Goal: Check status: Check status

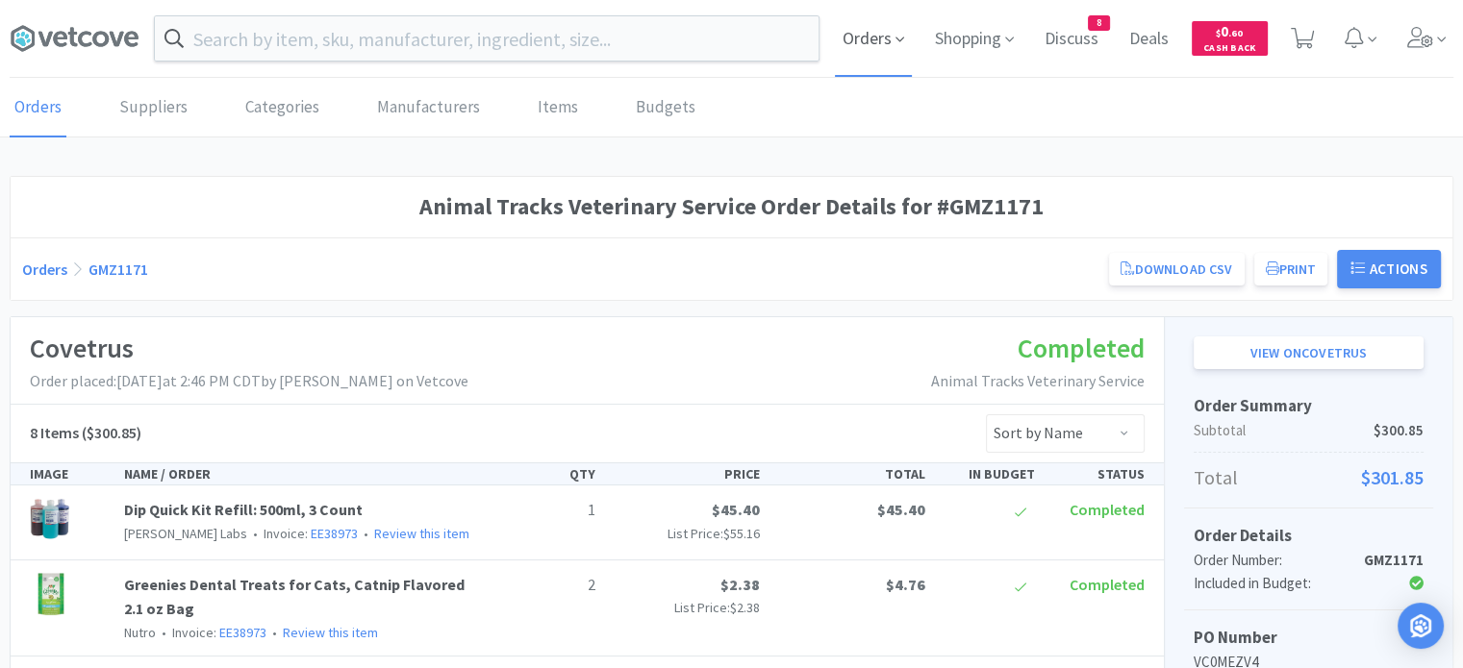
click at [870, 33] on span "Orders" at bounding box center [873, 38] width 77 height 77
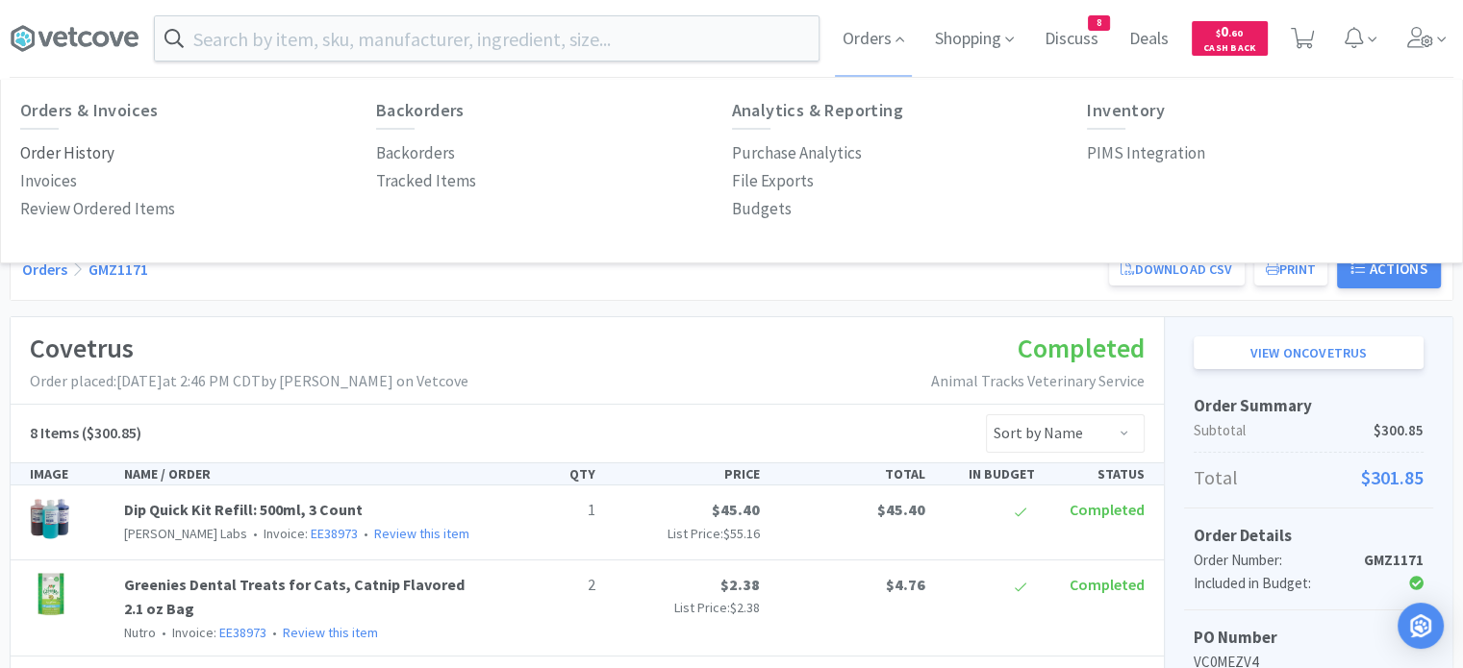
click at [95, 156] on p "Order History" at bounding box center [67, 153] width 94 height 26
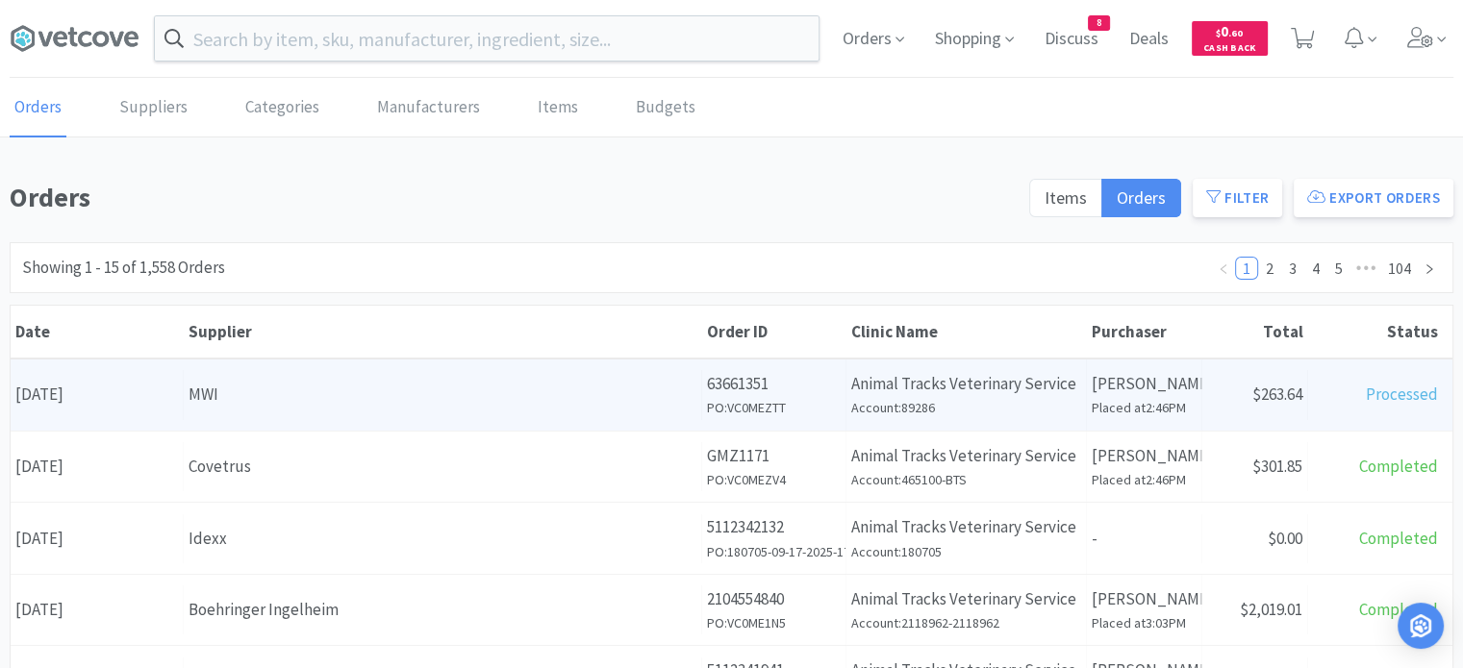
click at [247, 388] on div "MWI" at bounding box center [442, 395] width 508 height 26
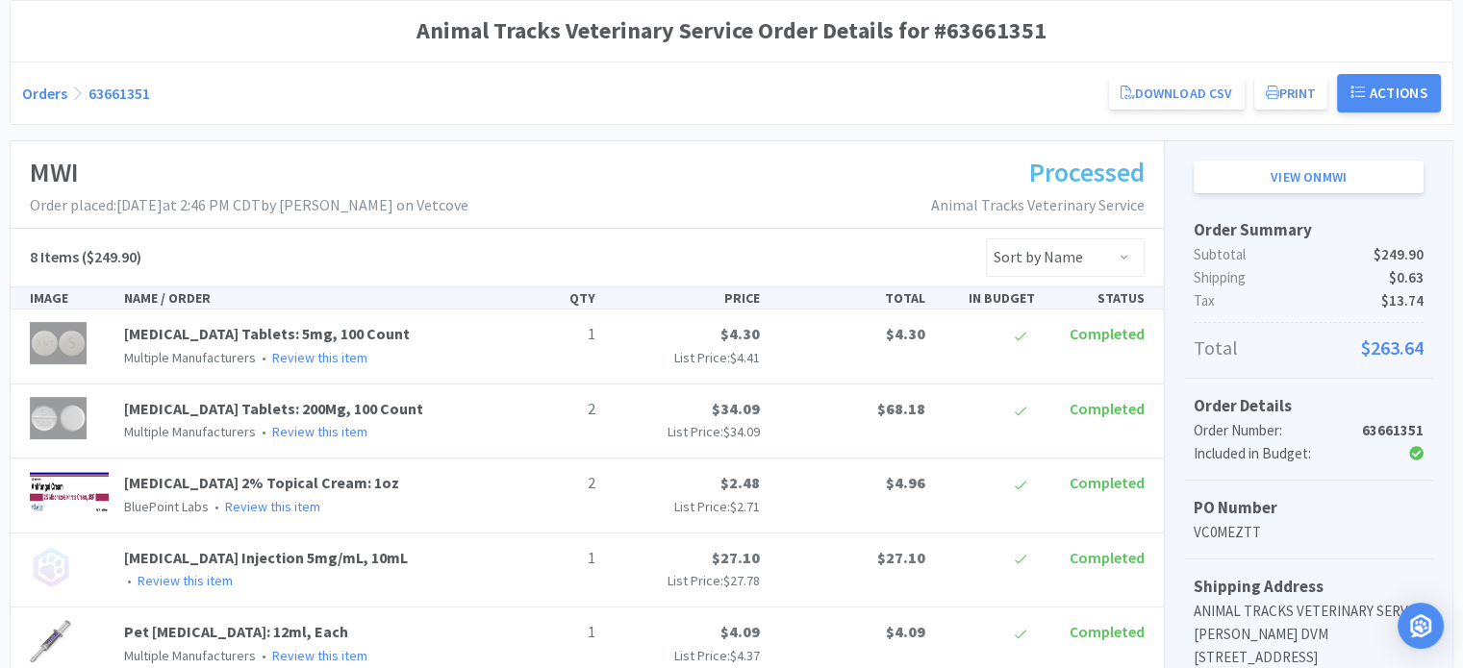
scroll to position [177, 0]
